Goal: Communication & Community: Answer question/provide support

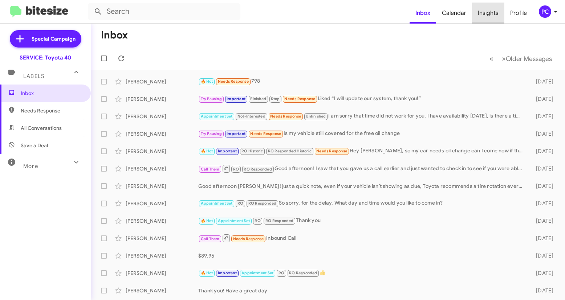
click at [315, 12] on span "Insights" at bounding box center [488, 13] width 32 height 21
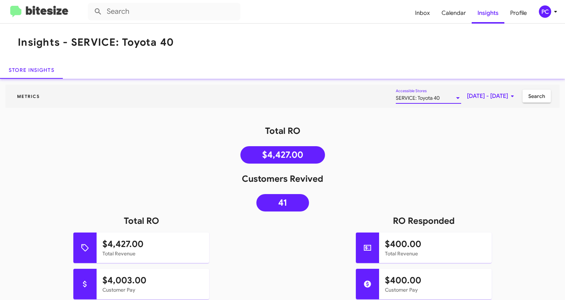
click at [315, 98] on div at bounding box center [458, 98] width 4 height 2
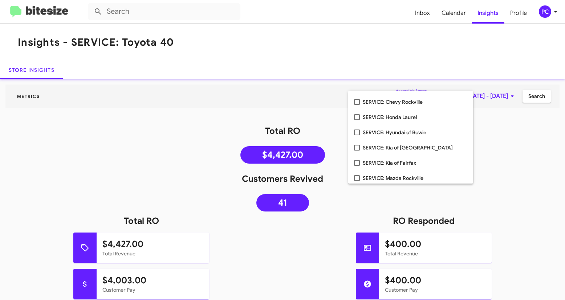
scroll to position [75, 0]
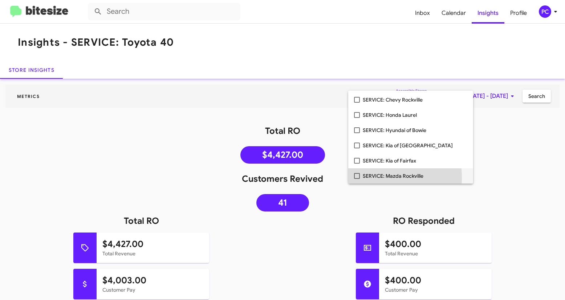
click at [315, 175] on mat-pseudo-checkbox at bounding box center [357, 176] width 6 height 6
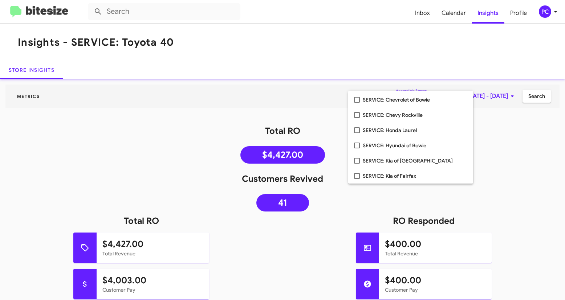
click at [315, 154] on div at bounding box center [282, 150] width 565 height 300
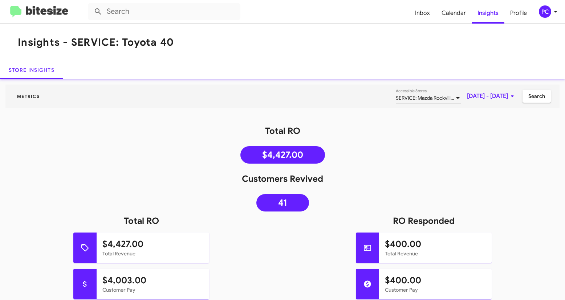
click at [315, 98] on span "Search" at bounding box center [537, 96] width 17 height 13
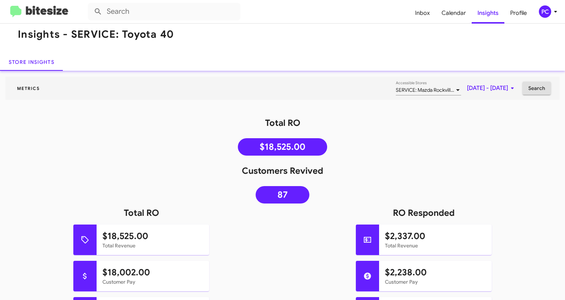
scroll to position [0, 0]
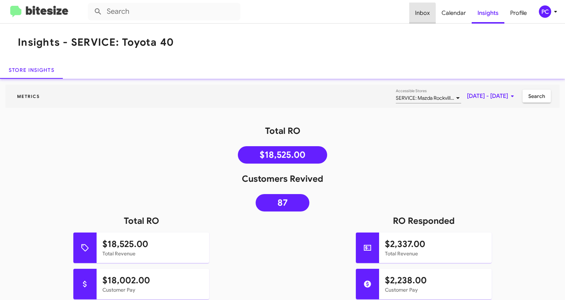
click at [315, 13] on span "Inbox" at bounding box center [422, 13] width 27 height 21
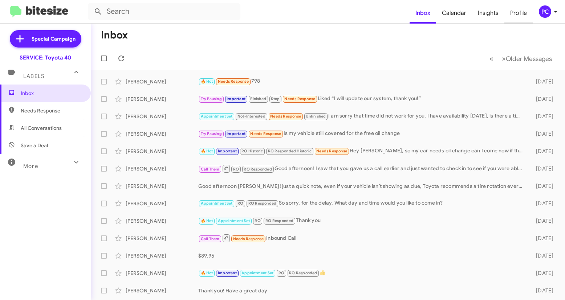
click at [315, 14] on span "Profile" at bounding box center [519, 13] width 28 height 21
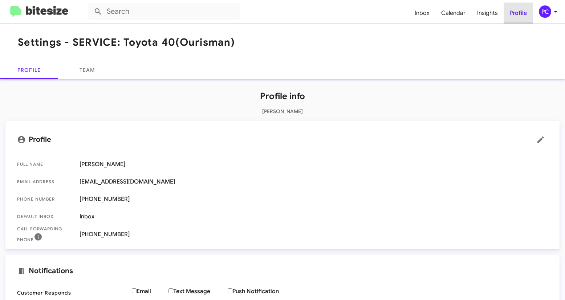
click at [315, 14] on span "Profile" at bounding box center [518, 13] width 29 height 21
click at [315, 13] on div "PC" at bounding box center [545, 11] width 12 height 12
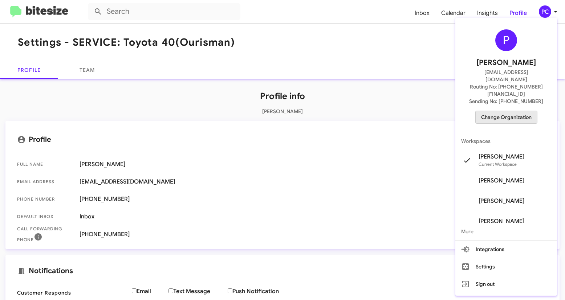
click at [315, 111] on span "Change Organization" at bounding box center [506, 117] width 51 height 12
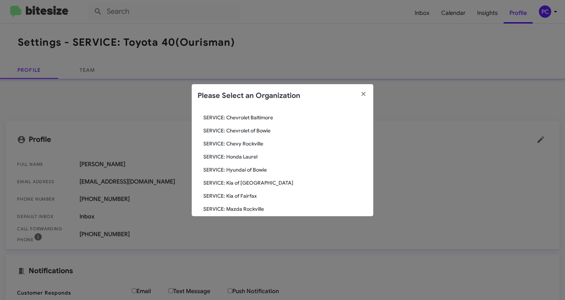
scroll to position [69, 0]
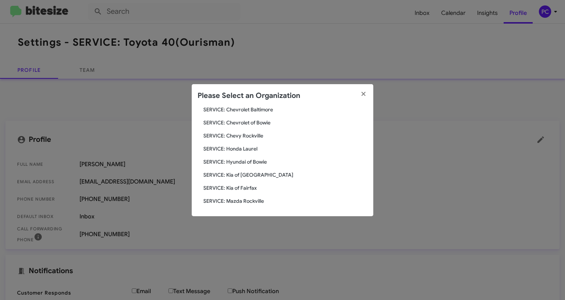
click at [241, 175] on span "SERVICE: Mazda Rockville" at bounding box center [285, 201] width 164 height 7
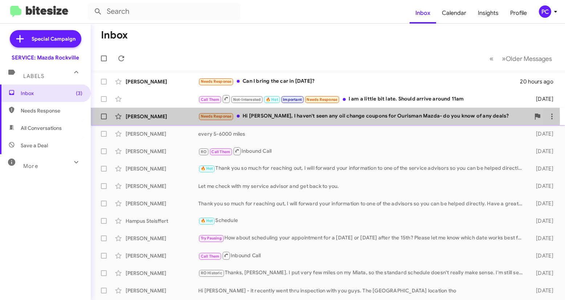
click at [183, 120] on div "[PERSON_NAME]" at bounding box center [162, 116] width 73 height 7
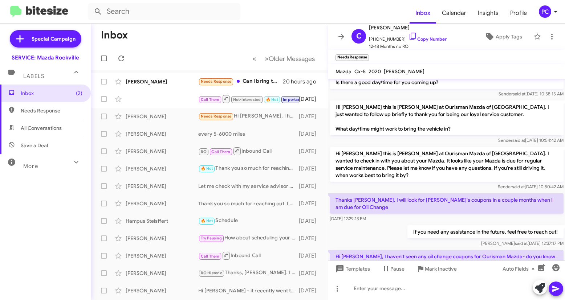
scroll to position [195, 0]
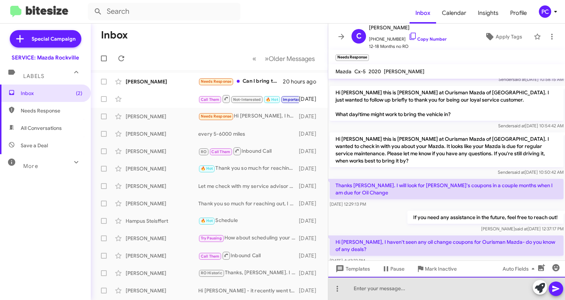
click at [349, 291] on div at bounding box center [446, 288] width 237 height 23
click at [346, 290] on div at bounding box center [446, 288] width 237 height 23
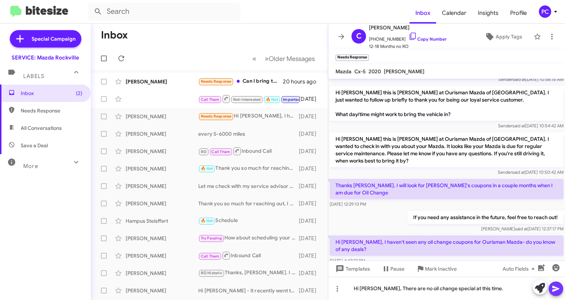
click at [559, 290] on icon at bounding box center [556, 289] width 7 height 6
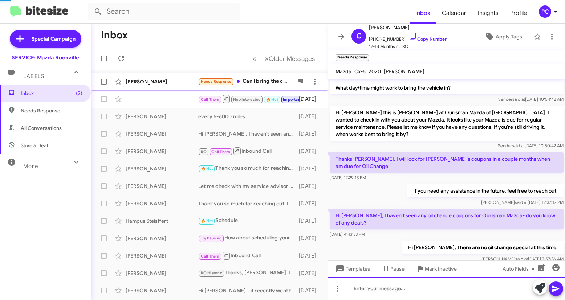
scroll to position [207, 0]
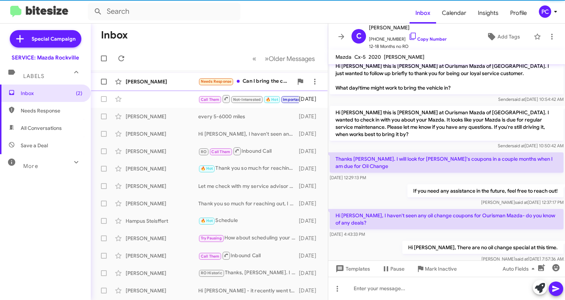
click at [178, 82] on div "[PERSON_NAME]" at bounding box center [162, 81] width 73 height 7
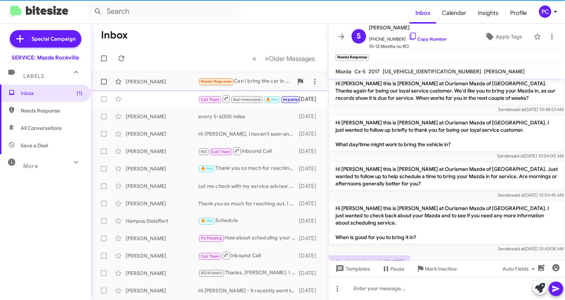
scroll to position [72, 0]
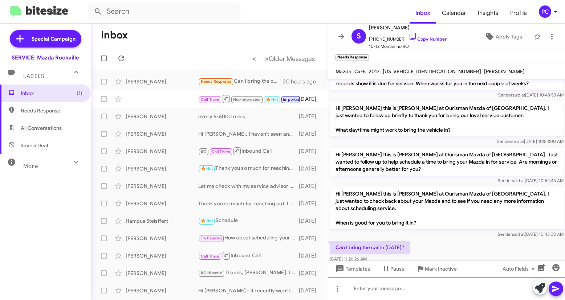
click at [348, 287] on div at bounding box center [446, 288] width 237 height 23
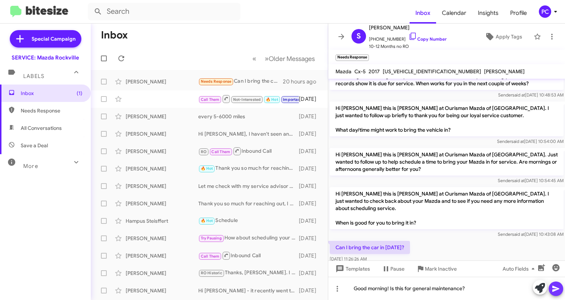
click at [557, 288] on icon at bounding box center [556, 289] width 7 height 6
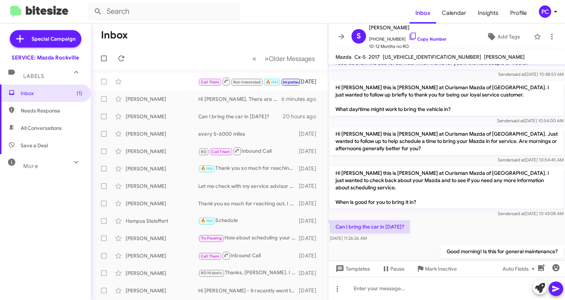
scroll to position [84, 0]
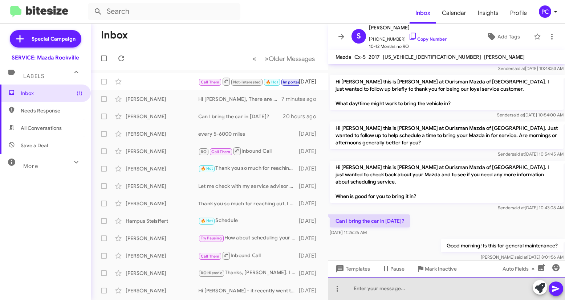
click at [348, 290] on div at bounding box center [446, 288] width 237 height 23
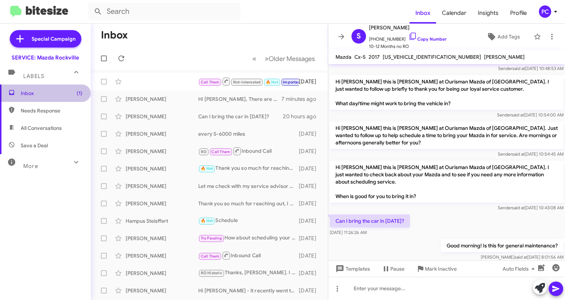
click at [60, 92] on span "Inbox (1)" at bounding box center [52, 93] width 62 height 7
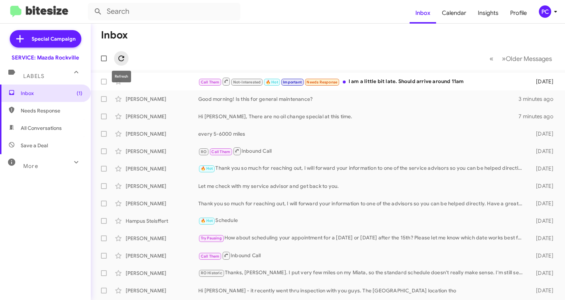
click at [120, 59] on icon at bounding box center [121, 58] width 9 height 9
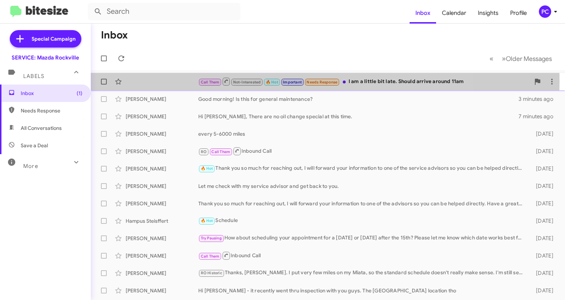
click at [148, 81] on div "Call Them Not-Interested 🔥 Hot Important Needs Response I am a little bit late.…" at bounding box center [328, 81] width 463 height 15
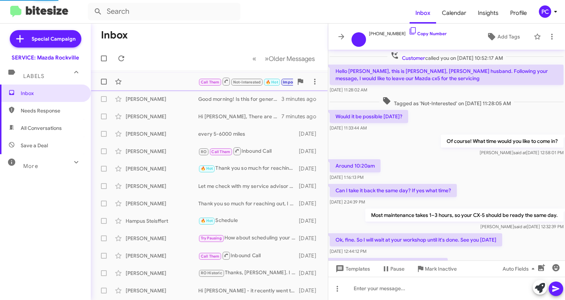
scroll to position [39, 0]
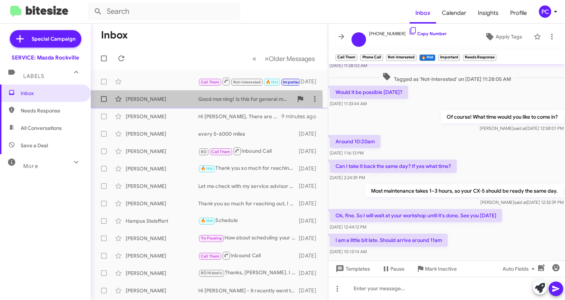
click at [176, 101] on div "[PERSON_NAME]" at bounding box center [162, 99] width 73 height 7
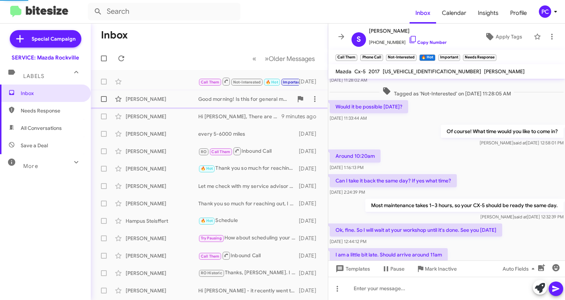
scroll to position [125, 0]
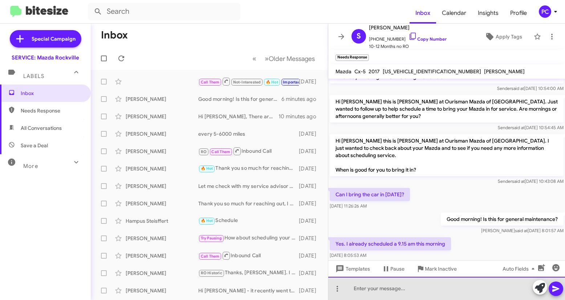
click at [352, 289] on div at bounding box center [446, 288] width 237 height 23
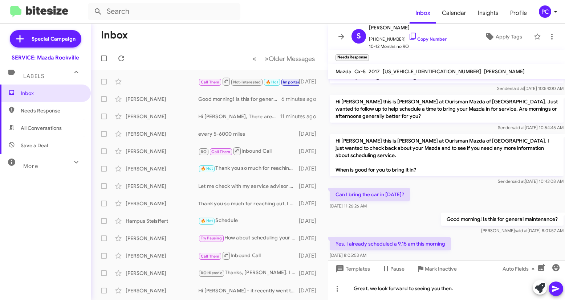
click at [557, 287] on icon at bounding box center [556, 289] width 9 height 9
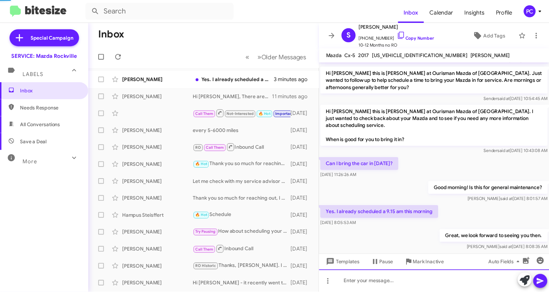
scroll to position [137, 0]
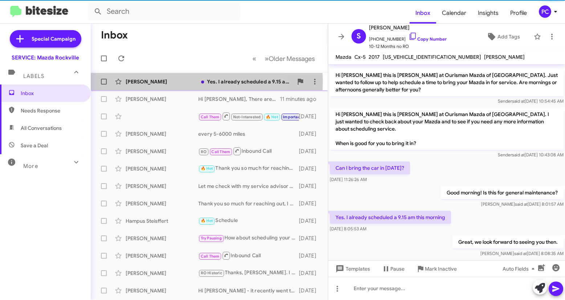
click at [166, 82] on div "[PERSON_NAME]" at bounding box center [162, 81] width 73 height 7
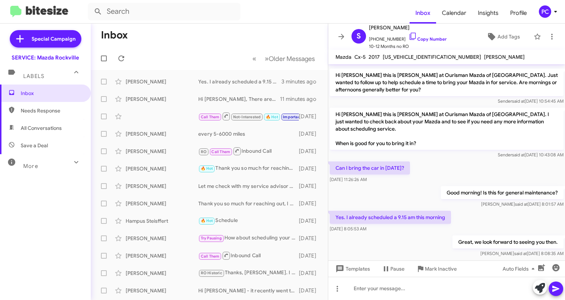
click at [546, 13] on div "PC" at bounding box center [545, 11] width 12 height 12
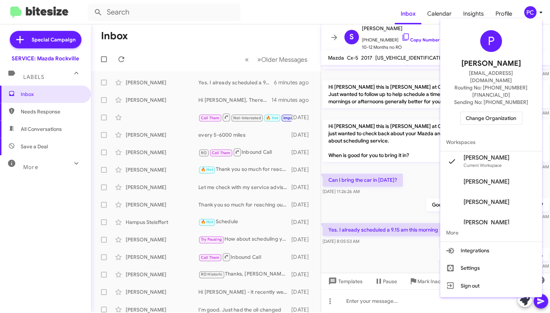
scroll to position [124, 0]
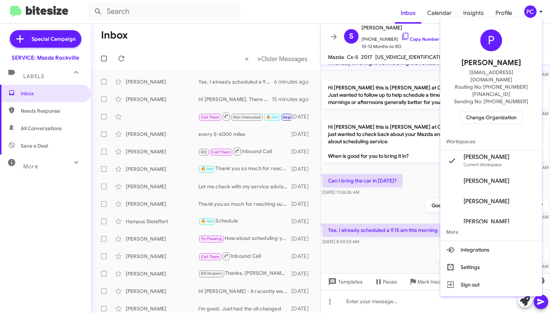
click at [499, 111] on span "Change Organization" at bounding box center [491, 117] width 51 height 12
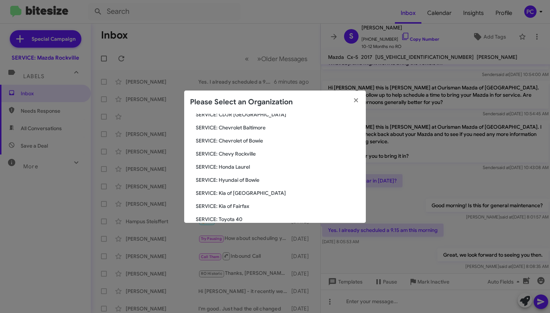
scroll to position [69, 0]
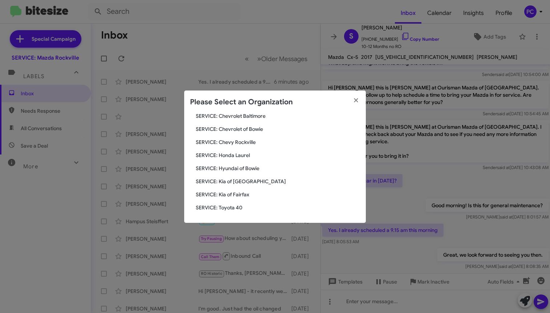
click at [228, 206] on span "SERVICE: Toyota 40" at bounding box center [278, 207] width 164 height 7
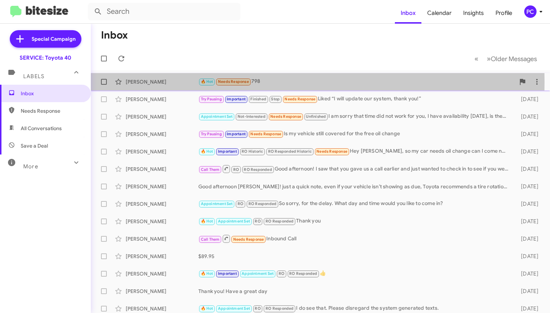
click at [174, 82] on div "Alyssa Antonetti" at bounding box center [162, 81] width 73 height 7
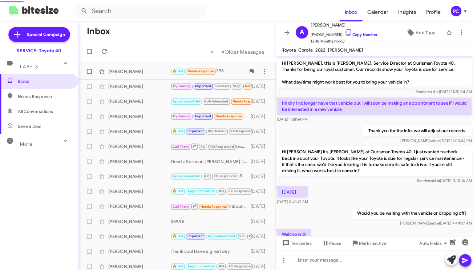
scroll to position [81, 0]
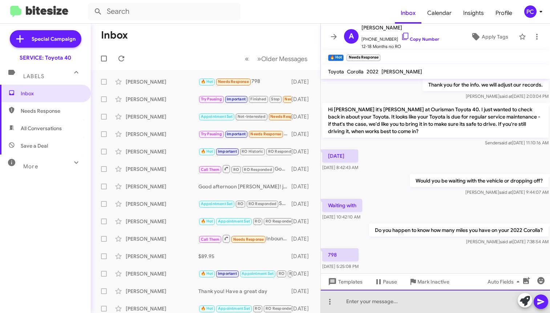
click at [346, 304] on div at bounding box center [435, 301] width 229 height 23
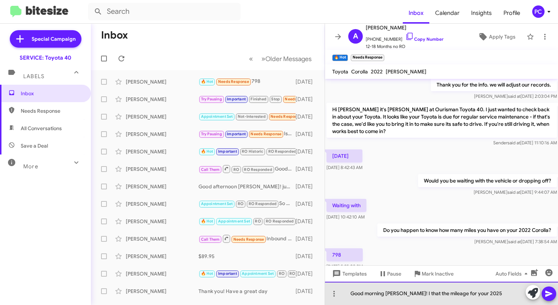
click at [404, 294] on div "Good morning Alyssa! I that the mileage for your 2025" at bounding box center [441, 293] width 233 height 23
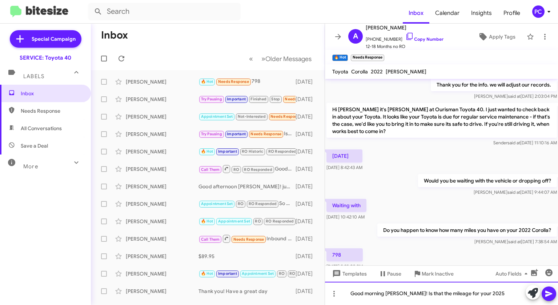
click at [481, 294] on div "Good morning Alyssa! Is that the mileage for your 2025" at bounding box center [441, 293] width 233 height 23
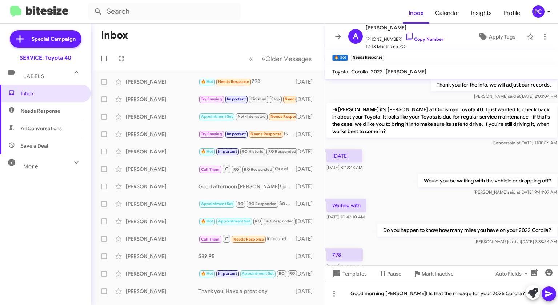
click at [550, 295] on icon at bounding box center [548, 293] width 9 height 9
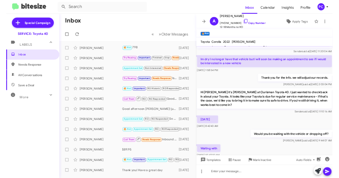
scroll to position [130, 0]
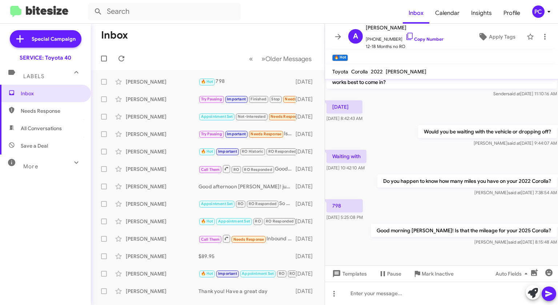
click at [34, 112] on span "Needs Response" at bounding box center [52, 110] width 62 height 7
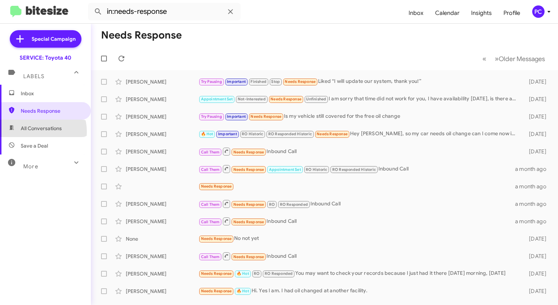
click at [36, 132] on span "All Conversations" at bounding box center [41, 128] width 41 height 7
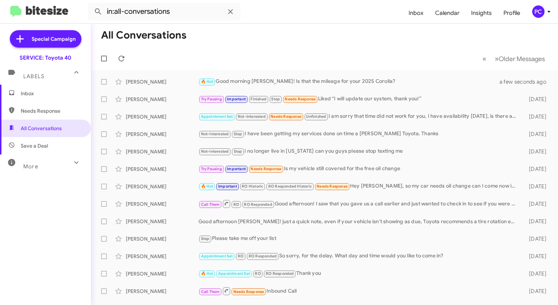
click at [31, 145] on span "Save a Deal" at bounding box center [34, 145] width 27 height 7
type input "in:not-interested"
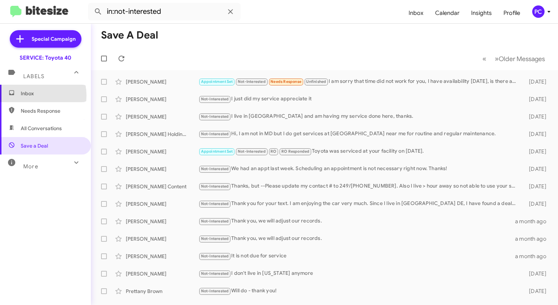
click at [31, 96] on span "Inbox" at bounding box center [52, 93] width 62 height 7
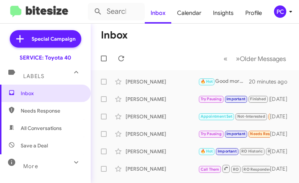
click at [184, 34] on mat-toolbar-row "Inbox" at bounding box center [195, 35] width 209 height 23
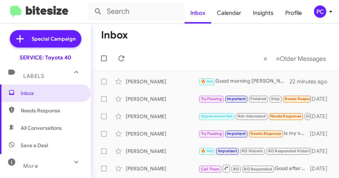
click at [190, 41] on mat-toolbar-row "Inbox" at bounding box center [215, 35] width 248 height 23
